Goal: Information Seeking & Learning: Find specific fact

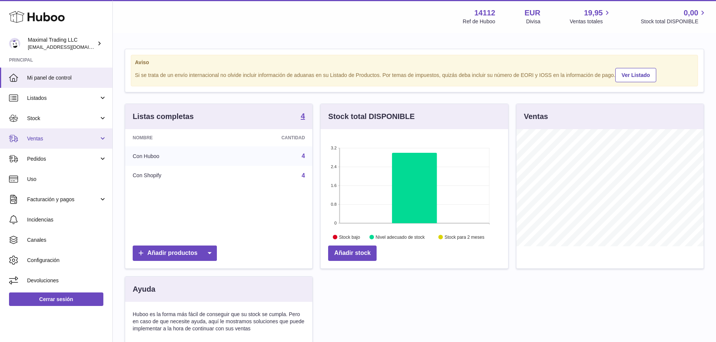
scroll to position [117, 188]
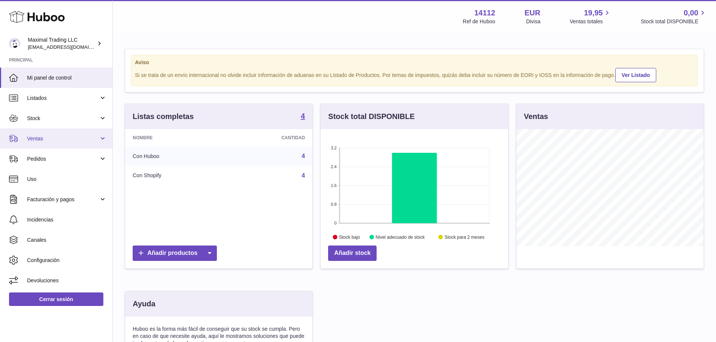
click at [55, 141] on span "Ventas" at bounding box center [63, 138] width 72 height 7
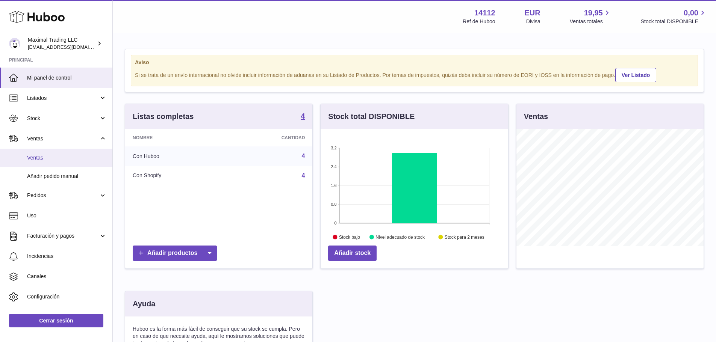
click at [52, 158] on span "Ventas" at bounding box center [67, 157] width 80 height 7
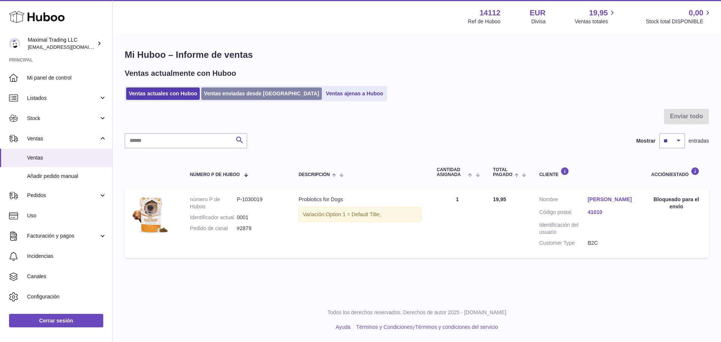
click at [234, 96] on link "Ventas enviadas desde Huboo" at bounding box center [261, 94] width 121 height 12
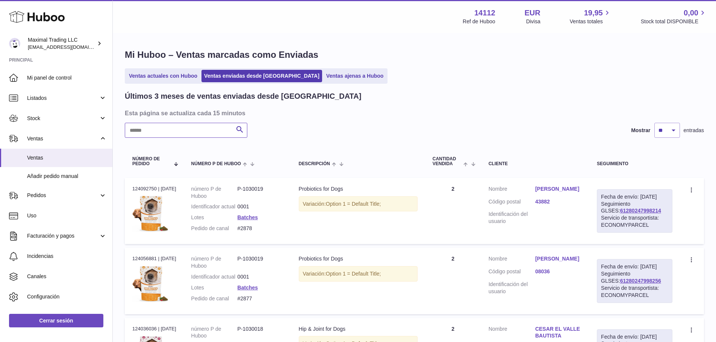
click at [209, 125] on input "text" at bounding box center [186, 130] width 122 height 15
paste input "**********"
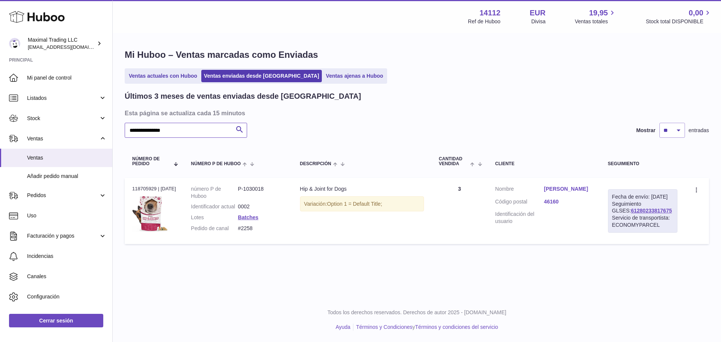
type input "**********"
click at [575, 191] on link "[PERSON_NAME]" at bounding box center [568, 189] width 49 height 7
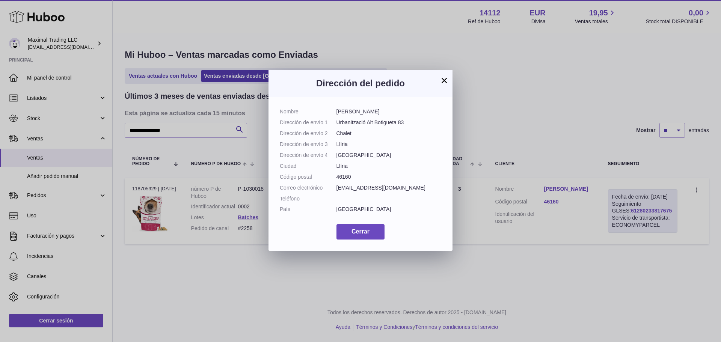
click at [445, 78] on button "×" at bounding box center [444, 80] width 9 height 9
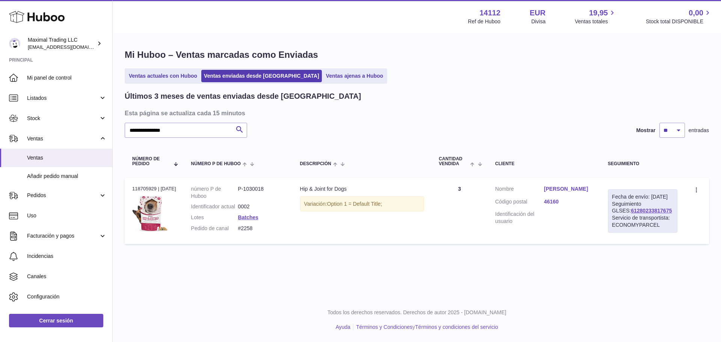
click at [562, 191] on link "[PERSON_NAME]" at bounding box center [568, 189] width 49 height 7
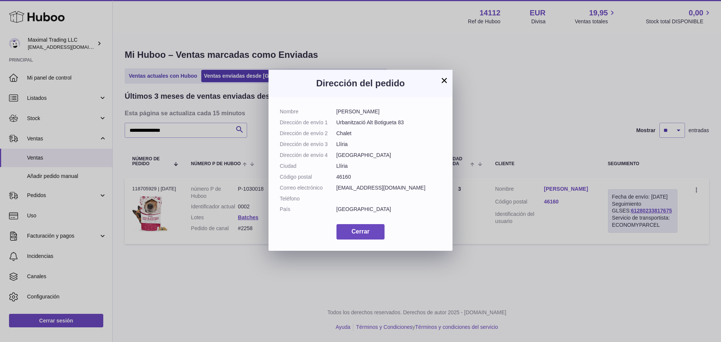
click at [443, 80] on button "×" at bounding box center [444, 80] width 9 height 9
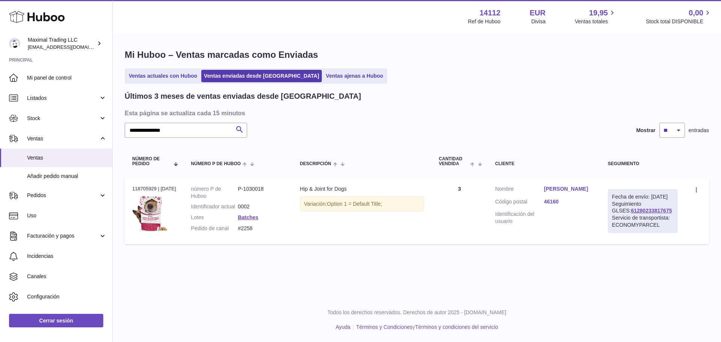
drag, startPoint x: 658, startPoint y: 220, endPoint x: 606, endPoint y: 219, distance: 51.1
click at [606, 219] on td "Fecha de envío: [DATE] Seguimiento GLSES: 61280233817675 Servicio de transporti…" at bounding box center [643, 211] width 85 height 66
copy link "61280233817675"
drag, startPoint x: 261, startPoint y: 236, endPoint x: 241, endPoint y: 237, distance: 19.9
click at [241, 232] on dd "#2258" at bounding box center [261, 228] width 47 height 7
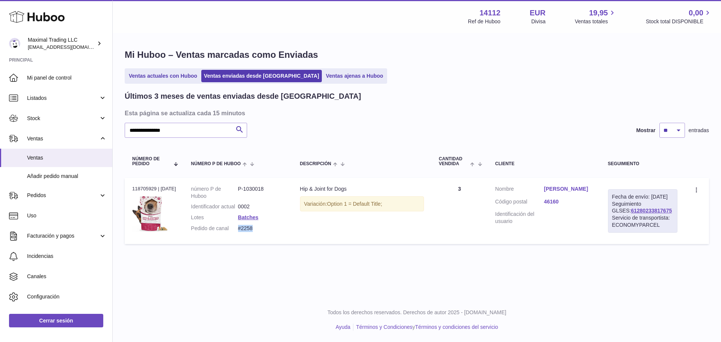
copy dd "#2258"
click at [556, 188] on link "[PERSON_NAME]" at bounding box center [568, 189] width 49 height 7
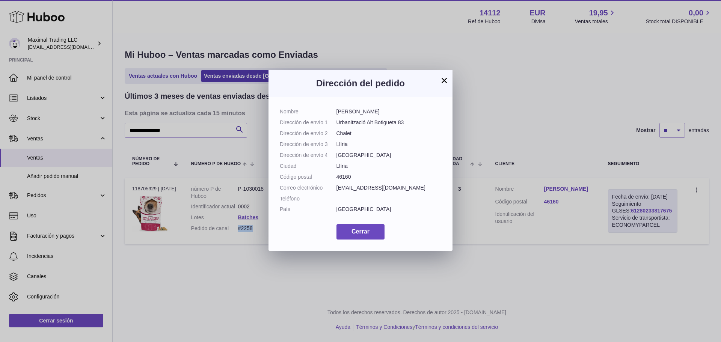
drag, startPoint x: 366, startPoint y: 112, endPoint x: 336, endPoint y: 112, distance: 30.1
click at [337, 112] on dd "[PERSON_NAME]" at bounding box center [389, 111] width 105 height 7
copy dd "[PERSON_NAME]"
